Goal: Task Accomplishment & Management: Complete application form

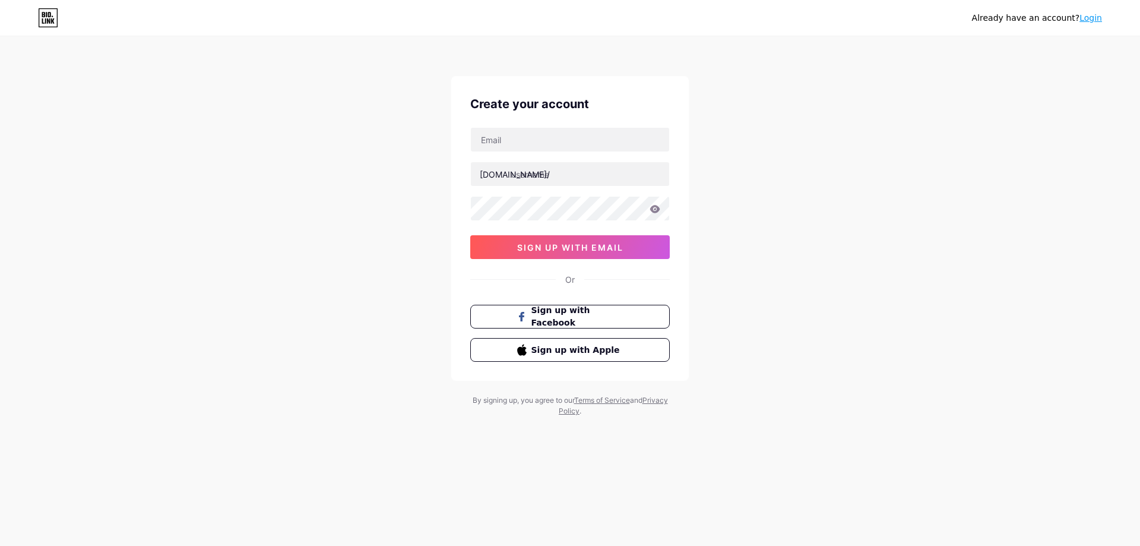
click at [1088, 21] on link "Login" at bounding box center [1091, 18] width 23 height 10
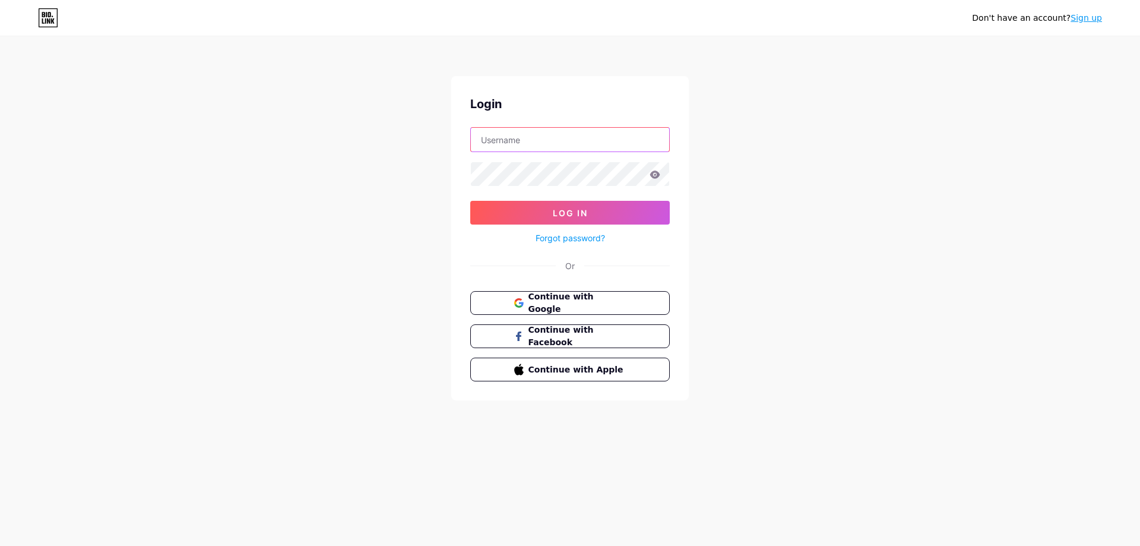
click at [538, 144] on input "text" at bounding box center [570, 140] width 198 height 24
type input "contato@solarien.com.br"
click at [573, 214] on span "Log In" at bounding box center [570, 213] width 35 height 10
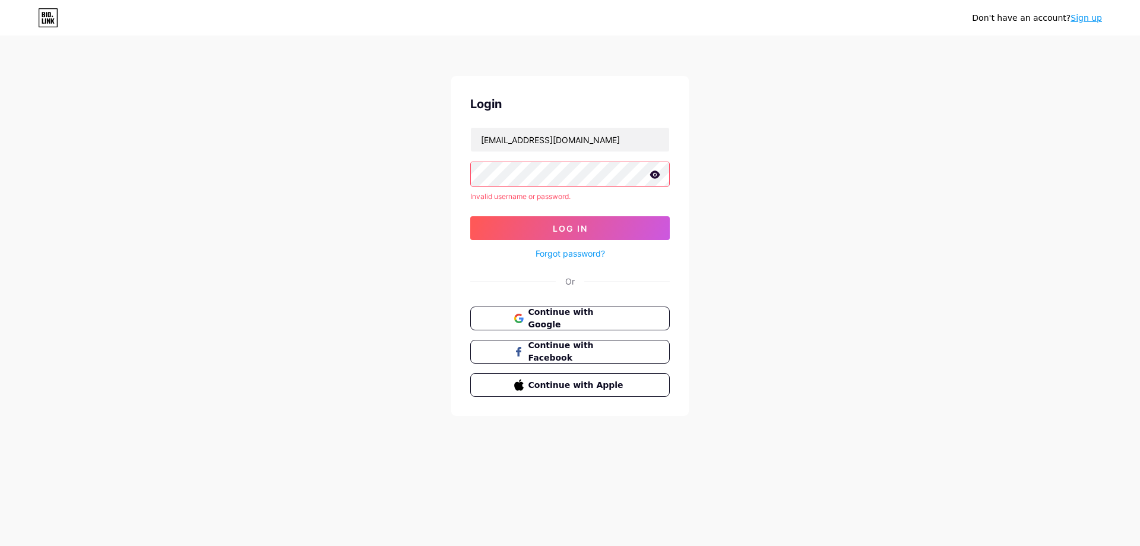
click at [425, 172] on div "Don't have an account? Sign up Login contato@solarien.com.br Invalid username o…" at bounding box center [570, 227] width 1140 height 454
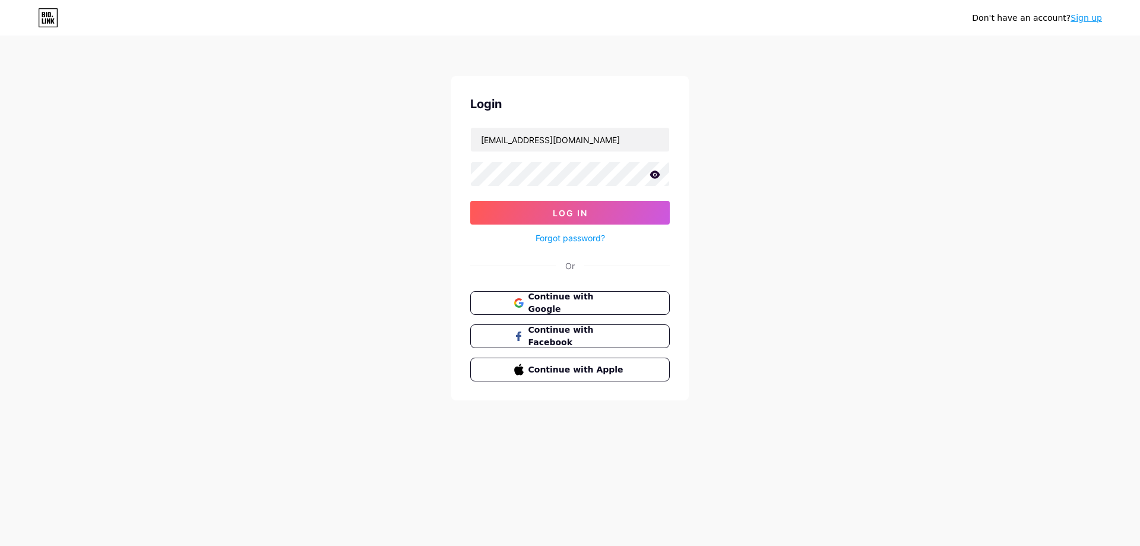
click at [659, 174] on icon at bounding box center [655, 174] width 10 height 8
click at [566, 214] on span "Log In" at bounding box center [570, 213] width 35 height 10
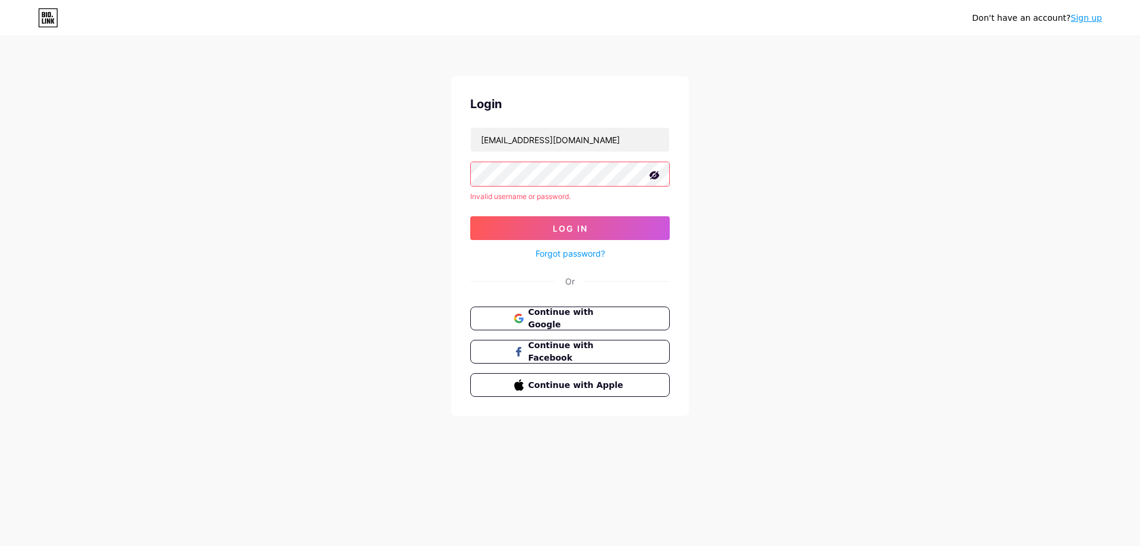
click at [444, 167] on div "Don't have an account? Sign up Login contato@solarien.com.br Invalid username o…" at bounding box center [570, 227] width 1140 height 454
click at [721, 194] on div "Don't have an account? Sign up Login contato@solarien.com.br Invalid username o…" at bounding box center [570, 227] width 1140 height 454
click at [1086, 22] on link "Sign up" at bounding box center [1086, 18] width 31 height 10
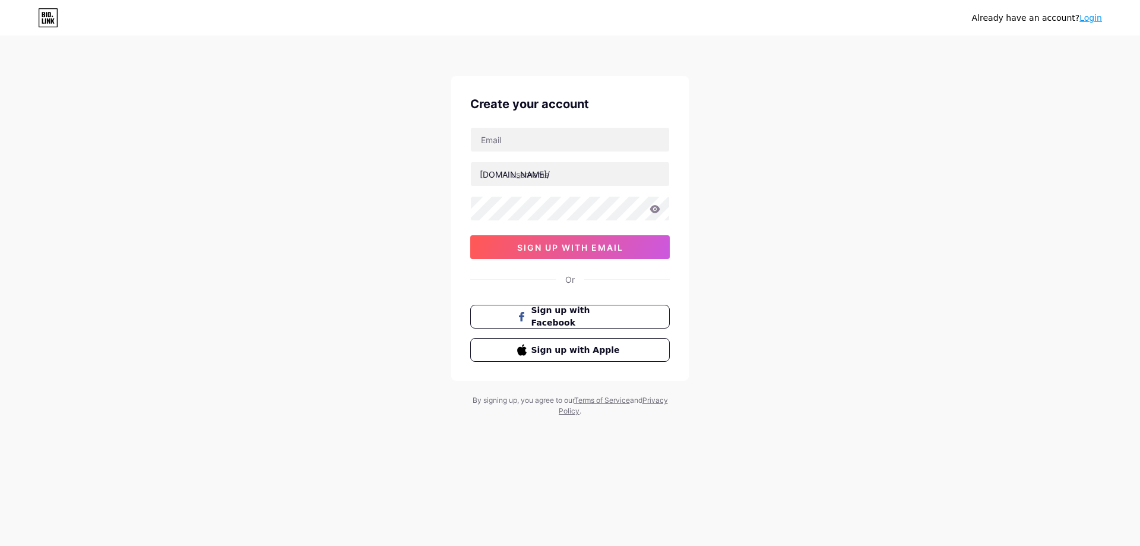
click at [1007, 208] on div "Already have an account? Login Create your account bio.link/ sign up with email…" at bounding box center [570, 227] width 1140 height 454
click at [545, 140] on input "text" at bounding box center [570, 140] width 198 height 24
type input "contato@solarien.com.br"
click at [551, 182] on input "text" at bounding box center [570, 174] width 198 height 24
drag, startPoint x: 575, startPoint y: 175, endPoint x: 543, endPoint y: 175, distance: 32.1
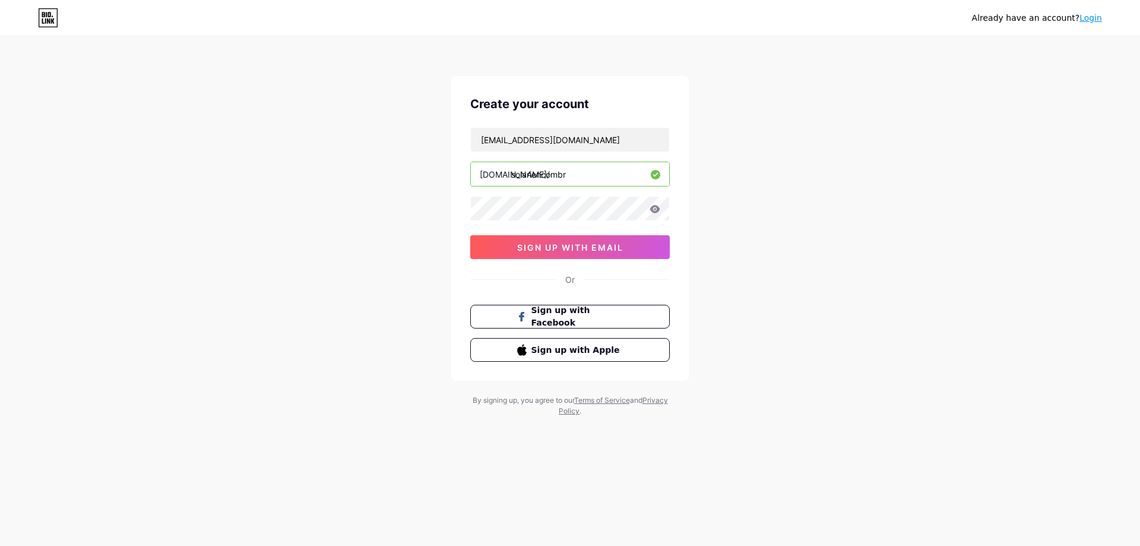
click at [543, 175] on input "solariencombr" at bounding box center [570, 174] width 198 height 24
click at [428, 213] on div "Already have an account? Login Create your account contato@solarien.com.br bio.…" at bounding box center [570, 227] width 1140 height 454
click at [538, 180] on input "solarien" at bounding box center [570, 174] width 198 height 24
click at [545, 176] on input "solarien" at bounding box center [570, 174] width 198 height 24
drag, startPoint x: 589, startPoint y: 175, endPoint x: 560, endPoint y: 173, distance: 28.6
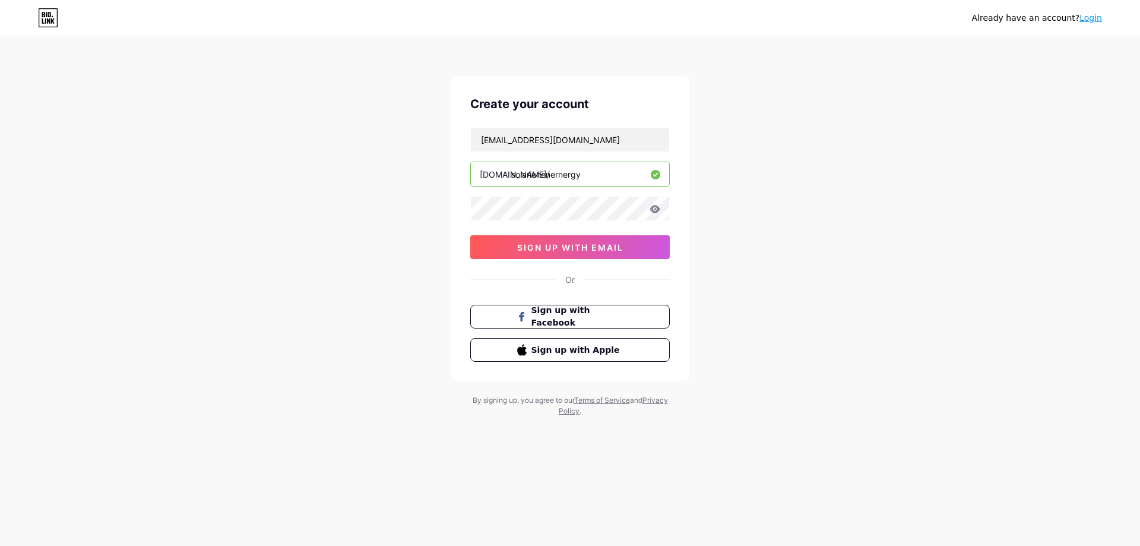
click at [560, 173] on input "solarienenernergy" at bounding box center [570, 174] width 198 height 24
type input "solarienenergy"
click at [414, 195] on div "Already have an account? Login Create your account contato@solarien.com.br bio.…" at bounding box center [570, 227] width 1140 height 454
click at [561, 245] on span "sign up with email" at bounding box center [570, 247] width 106 height 10
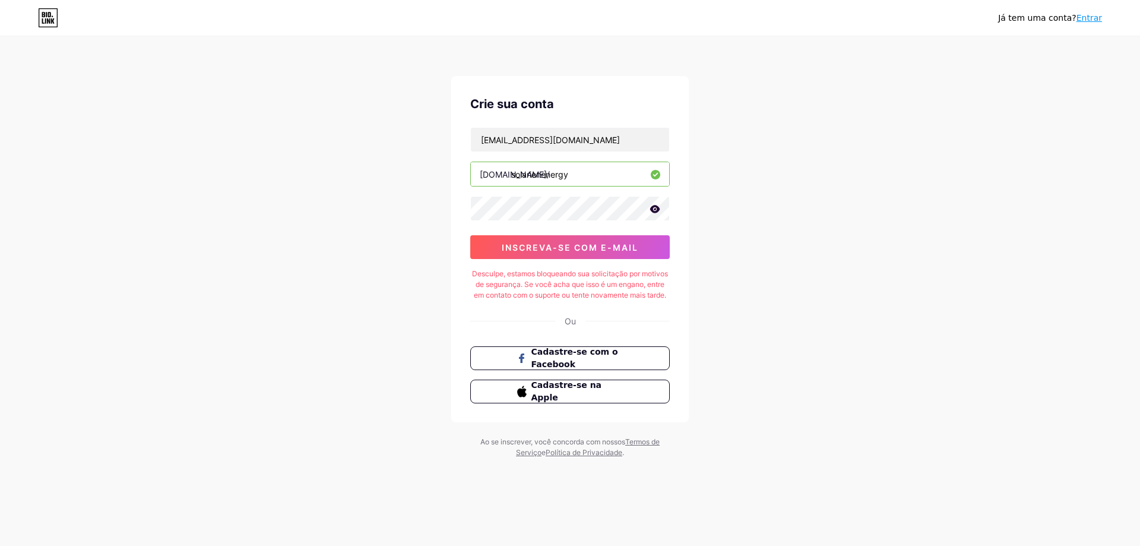
click at [1100, 19] on font "Entrar" at bounding box center [1090, 18] width 26 height 10
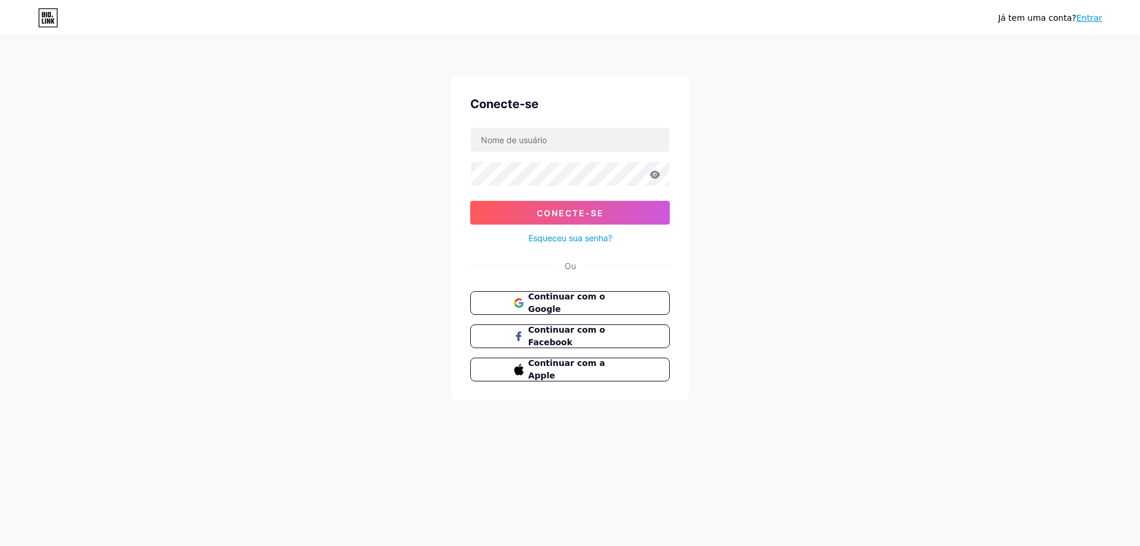
drag, startPoint x: 980, startPoint y: 212, endPoint x: 956, endPoint y: 210, distance: 24.5
click at [980, 212] on div "Já tem uma conta? Entrar Conecte-se Conecte-se Esqueceu sua senha? Ou Continuar…" at bounding box center [570, 219] width 1140 height 438
click at [553, 135] on input "text" at bounding box center [570, 140] width 198 height 24
type input "contato@solarien.com.br"
click at [657, 173] on icon at bounding box center [655, 174] width 10 height 8
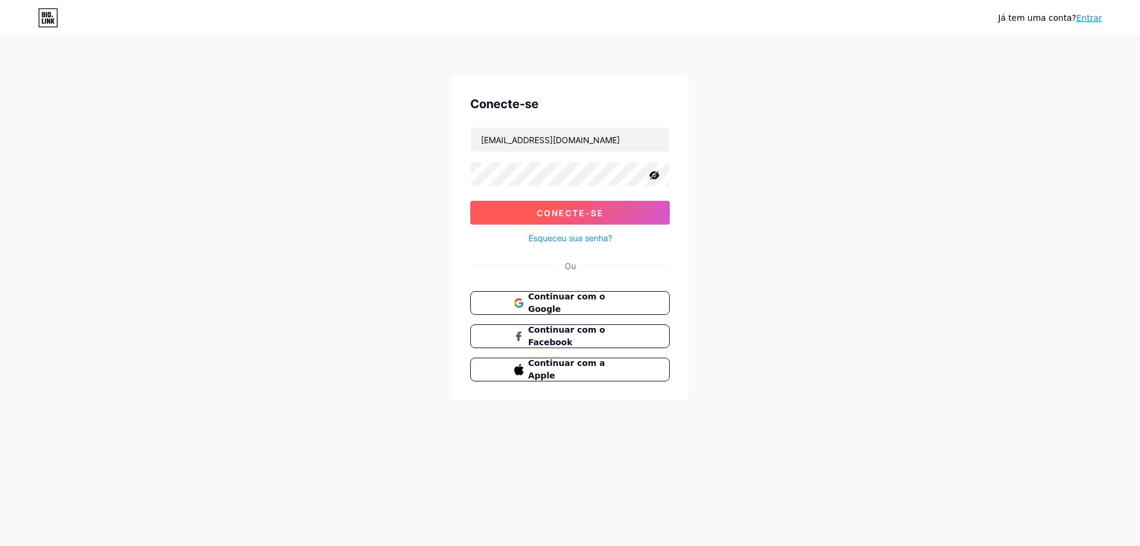
click at [559, 216] on font "Conecte-se" at bounding box center [570, 213] width 67 height 10
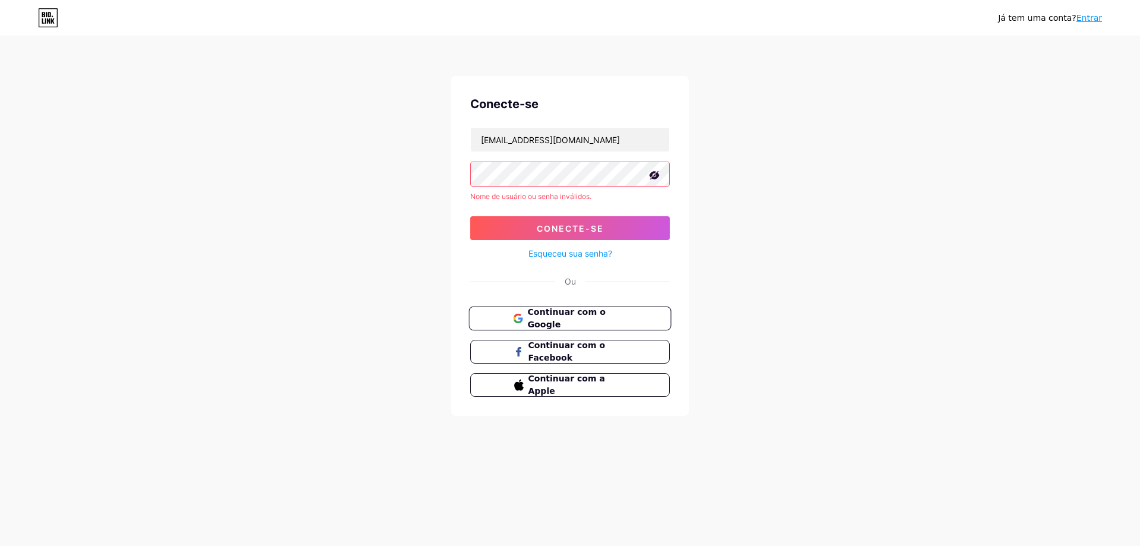
click at [577, 321] on font "Continuar com o Google" at bounding box center [566, 318] width 78 height 23
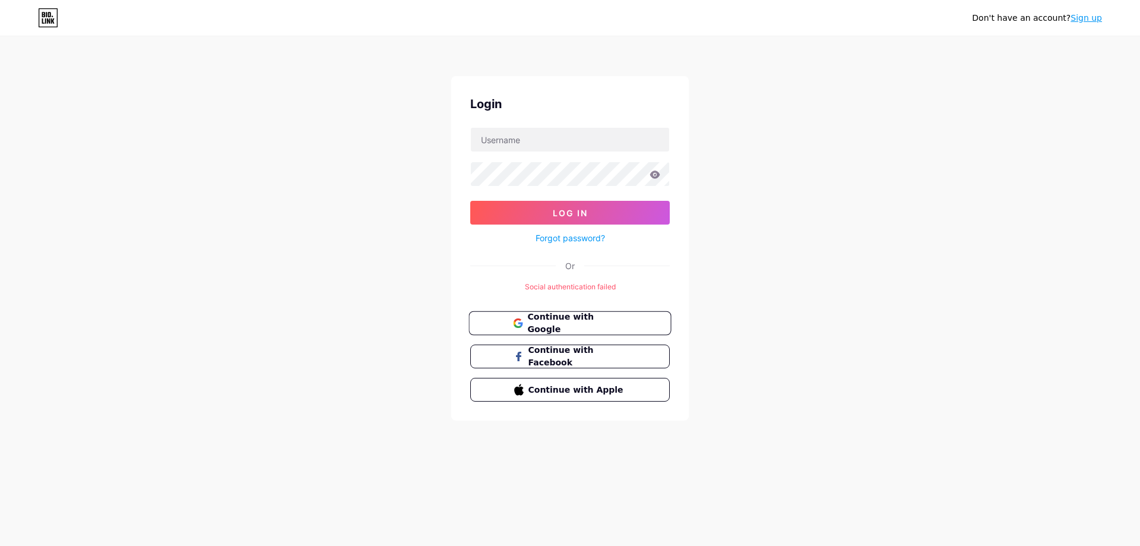
click at [564, 325] on span "Continue with Google" at bounding box center [576, 324] width 99 height 26
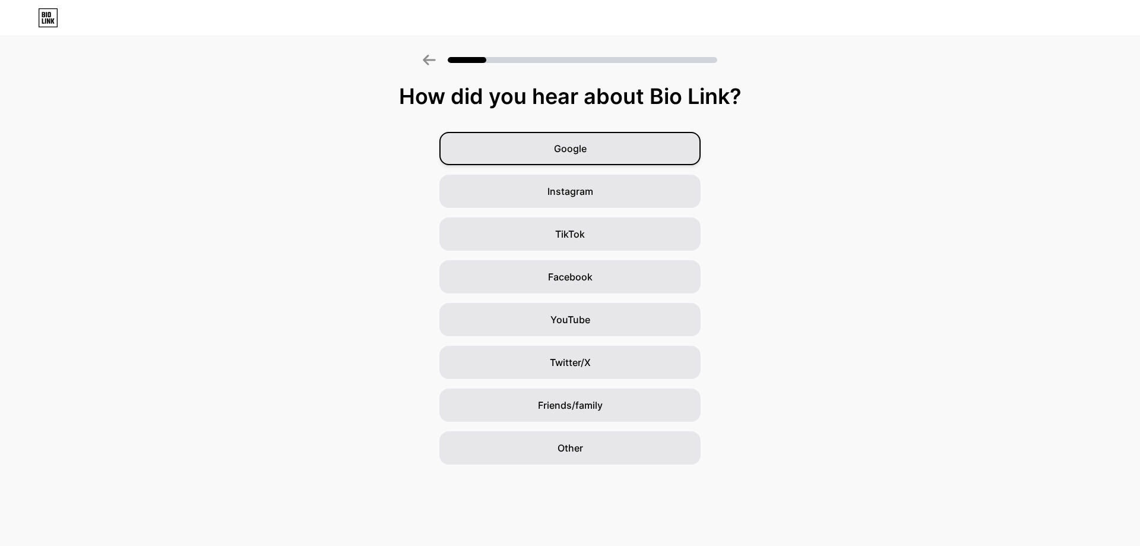
click at [567, 156] on div "Google" at bounding box center [569, 148] width 261 height 33
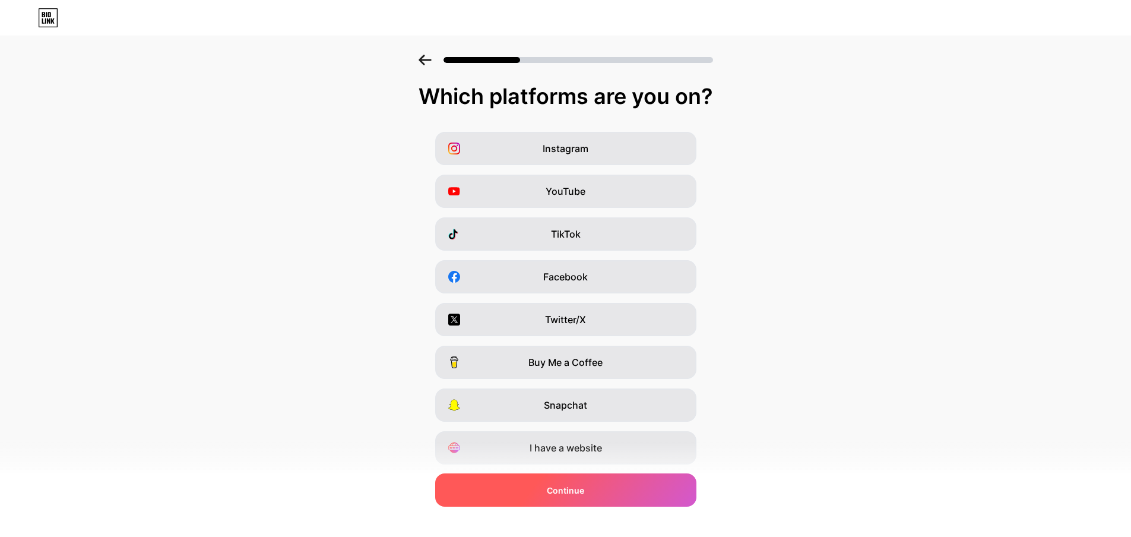
click at [578, 488] on span "Continue" at bounding box center [565, 490] width 37 height 12
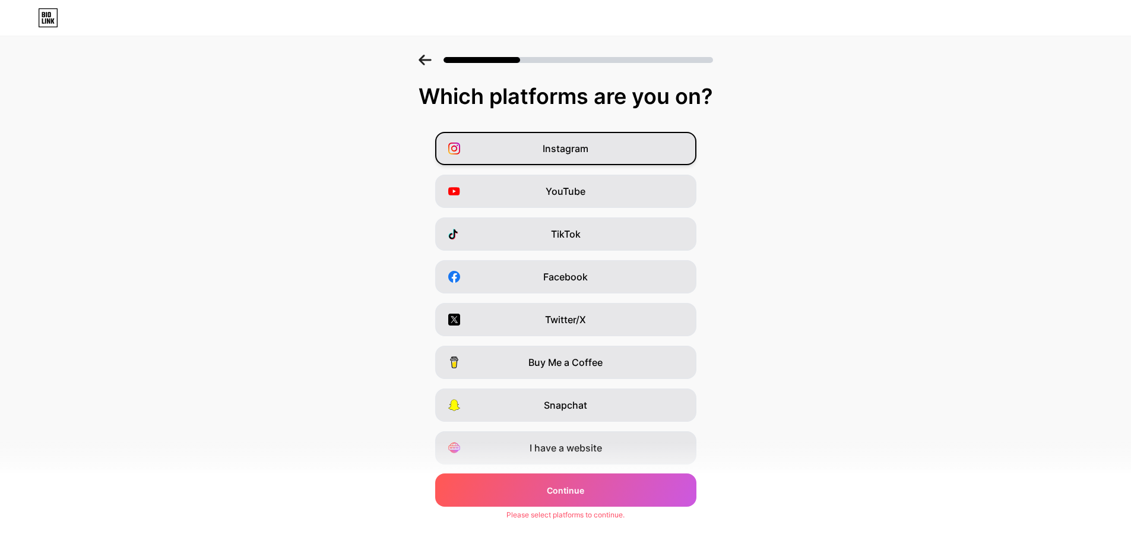
click at [576, 157] on div "Instagram" at bounding box center [565, 148] width 261 height 33
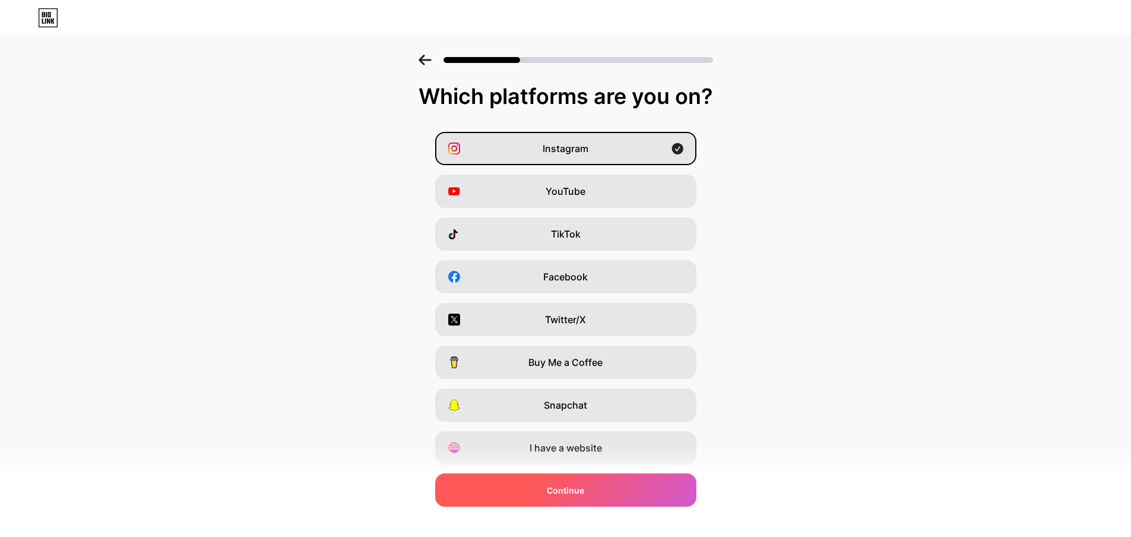
click at [597, 489] on div "Continue" at bounding box center [565, 489] width 261 height 33
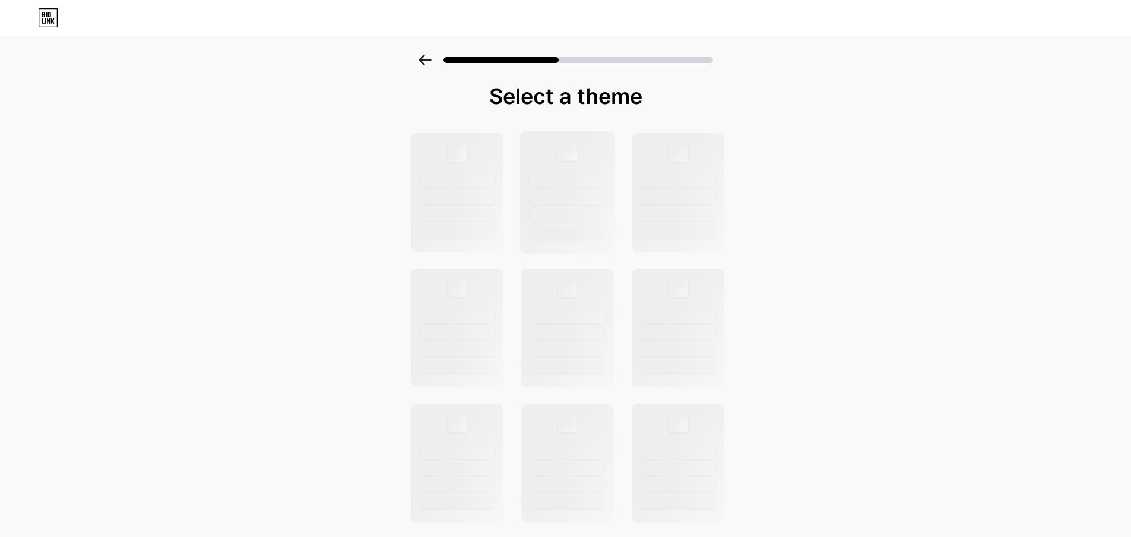
click at [564, 187] on div at bounding box center [568, 181] width 76 height 12
click at [465, 156] on div at bounding box center [457, 151] width 20 height 20
drag, startPoint x: 531, startPoint y: 150, endPoint x: 644, endPoint y: 150, distance: 113.4
click at [531, 150] on div at bounding box center [567, 192] width 93 height 119
click at [653, 150] on div at bounding box center [678, 192] width 96 height 122
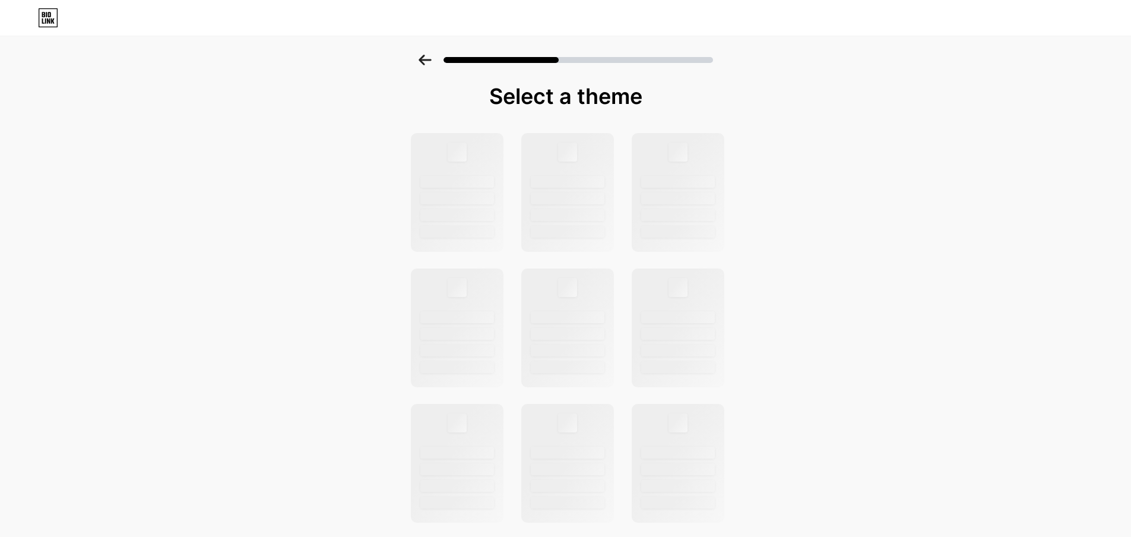
click at [612, 58] on div at bounding box center [579, 60] width 270 height 6
click at [49, 20] on icon at bounding box center [48, 20] width 3 height 5
click at [45, 17] on icon at bounding box center [43, 14] width 3 height 5
click at [701, 57] on div at bounding box center [579, 60] width 270 height 6
click at [608, 59] on div at bounding box center [579, 60] width 270 height 6
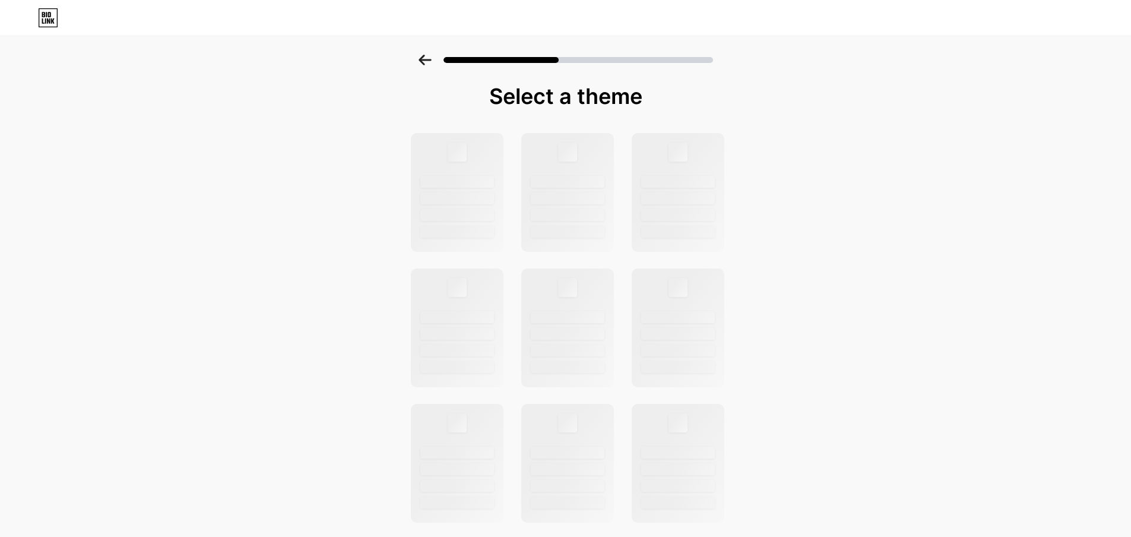
drag, startPoint x: 658, startPoint y: 56, endPoint x: 672, endPoint y: 57, distance: 13.7
click at [659, 56] on div at bounding box center [566, 60] width 295 height 11
click at [685, 57] on div at bounding box center [579, 60] width 270 height 6
